Goal: Subscribe to service/newsletter

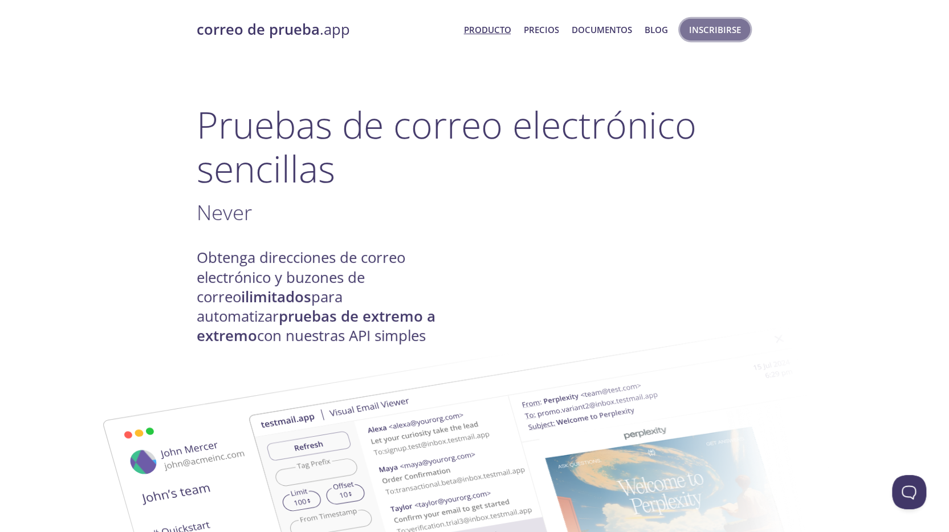
click at [725, 31] on font "Inscribirse" at bounding box center [715, 29] width 52 height 11
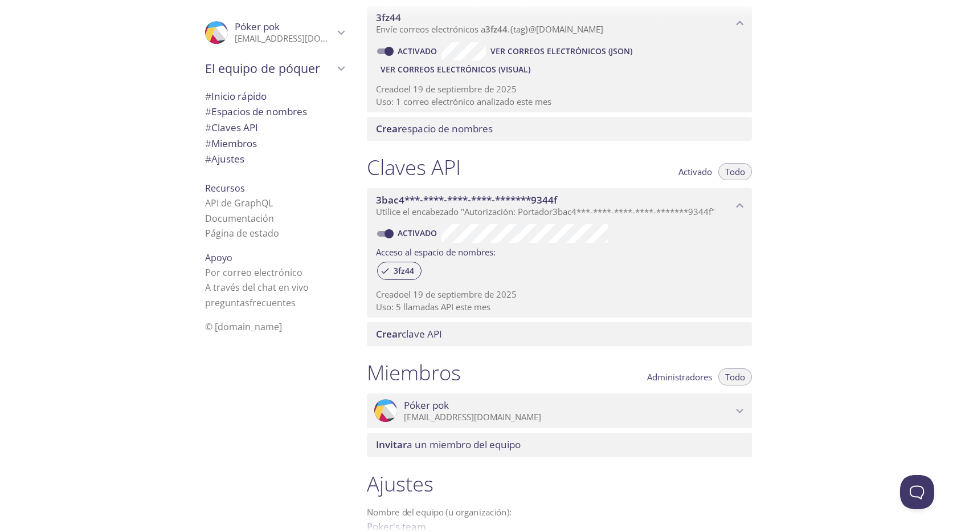
scroll to position [311, 0]
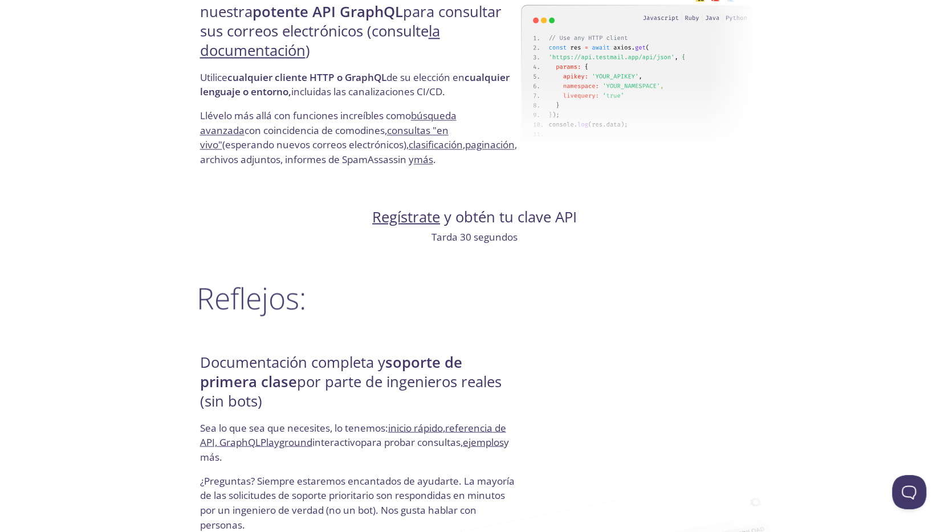
scroll to position [1351, 0]
